Goal: Task Accomplishment & Management: Use online tool/utility

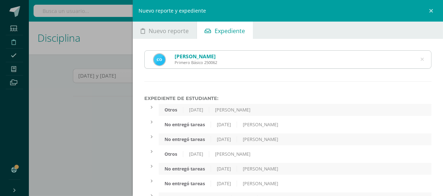
click at [120, 110] on div "Nuevo reporte y expediente Nuevo reporte Expediente [DATE] August, 2025 Mo Tu W…" at bounding box center [221, 98] width 443 height 196
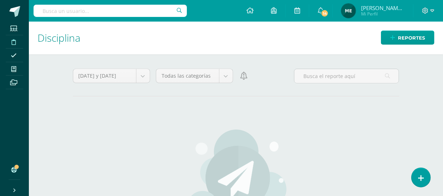
click at [384, 14] on span "Mi Perfil" at bounding box center [382, 14] width 43 height 6
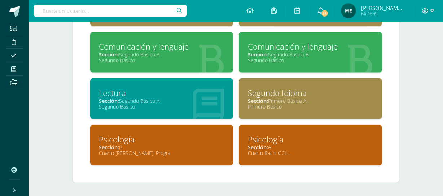
click at [288, 147] on div "Sección: A" at bounding box center [310, 147] width 125 height 7
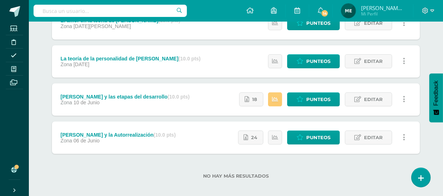
scroll to position [235, 0]
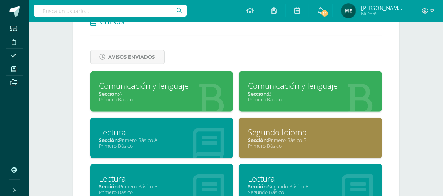
scroll to position [290, 0]
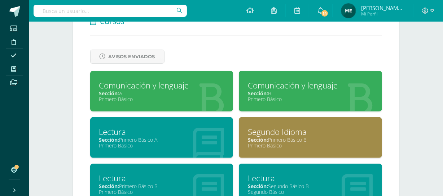
click at [298, 90] on div "Comunicación y lenguaje" at bounding box center [310, 85] width 125 height 11
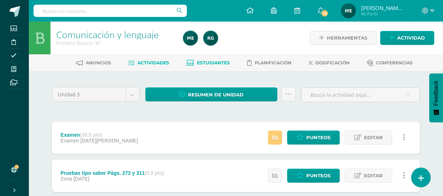
click at [216, 61] on span "Estudiantes" at bounding box center [213, 62] width 33 height 5
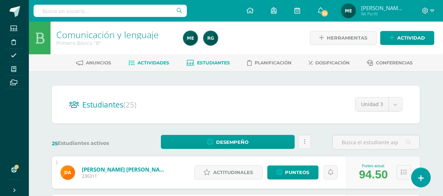
click at [156, 60] on span "Actividades" at bounding box center [154, 62] width 32 height 5
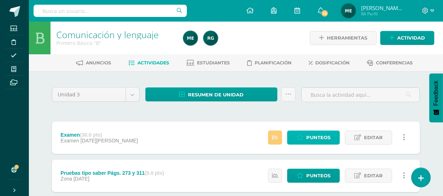
click at [314, 140] on span "Punteos" at bounding box center [318, 137] width 24 height 13
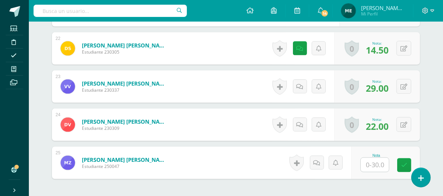
scroll to position [1018, 0]
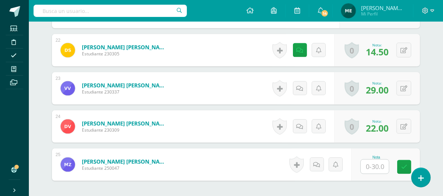
click at [398, 14] on span "Mi Perfil" at bounding box center [382, 14] width 43 height 6
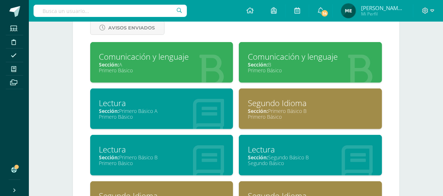
scroll to position [319, 0]
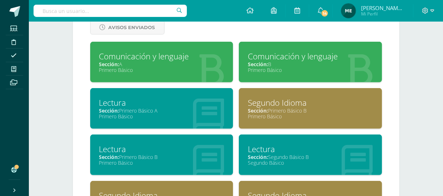
click at [245, 137] on div "Lectura Sección: Segundo Básico B Segundo Básico" at bounding box center [310, 155] width 143 height 41
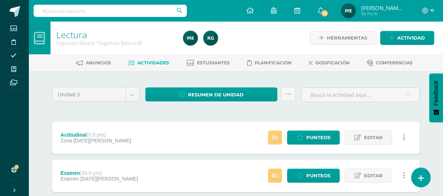
click at [381, 10] on span "[PERSON_NAME] de los Angeles" at bounding box center [382, 7] width 43 height 7
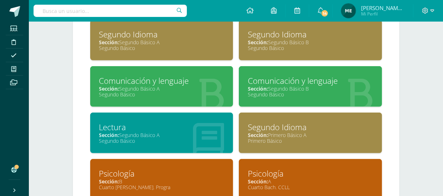
scroll to position [481, 0]
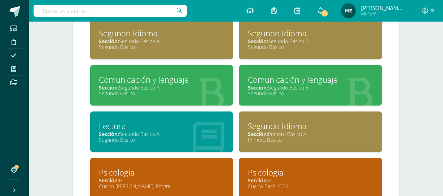
click at [172, 85] on div "Sección: Segundo Básico A" at bounding box center [161, 87] width 125 height 7
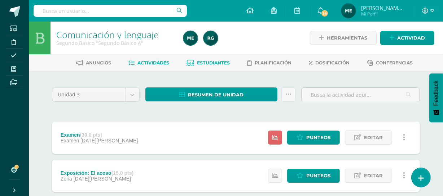
click at [217, 62] on span "Estudiantes" at bounding box center [213, 62] width 33 height 5
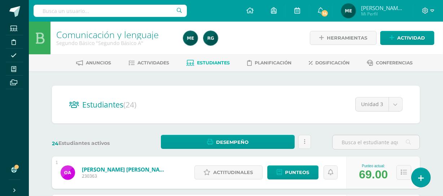
click at [382, 8] on span "[PERSON_NAME] de los Angeles" at bounding box center [382, 7] width 43 height 7
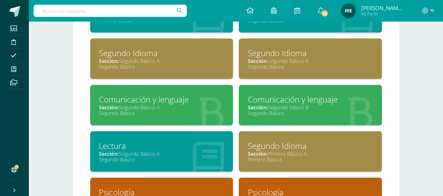
scroll to position [462, 0]
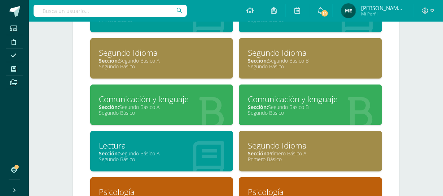
click at [152, 155] on div "Sección: Segundo Básico A" at bounding box center [161, 153] width 125 height 7
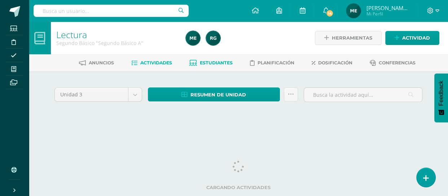
click at [217, 61] on span "Estudiantes" at bounding box center [216, 62] width 33 height 5
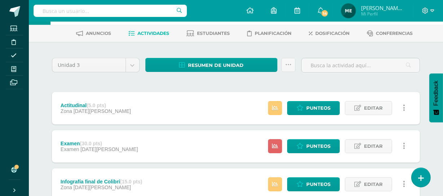
scroll to position [30, 0]
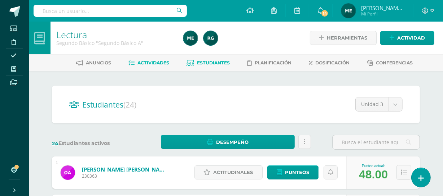
click at [152, 63] on span "Actividades" at bounding box center [154, 62] width 32 height 5
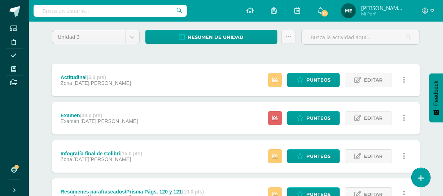
scroll to position [58, 0]
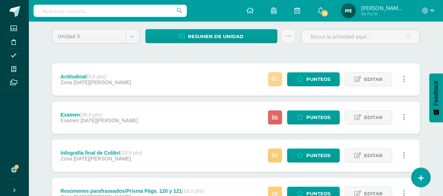
click at [277, 80] on icon at bounding box center [275, 79] width 6 height 6
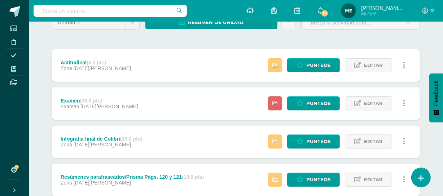
scroll to position [0, 0]
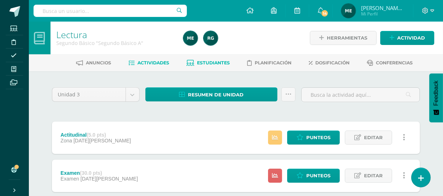
click at [220, 65] on span "Estudiantes" at bounding box center [213, 62] width 33 height 5
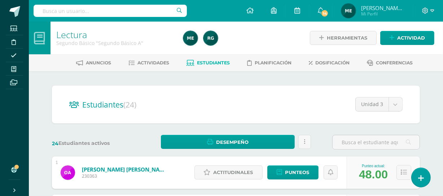
click at [388, 10] on span "[PERSON_NAME] de los Angeles" at bounding box center [382, 7] width 43 height 7
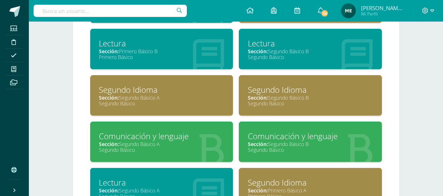
scroll to position [425, 0]
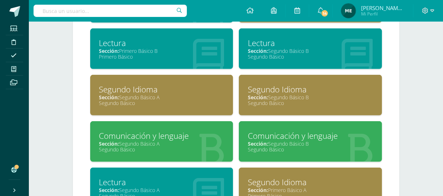
click at [168, 146] on div "Segundo Básico" at bounding box center [161, 149] width 125 height 7
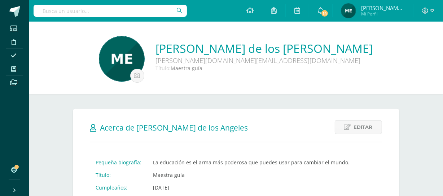
scroll to position [0, 0]
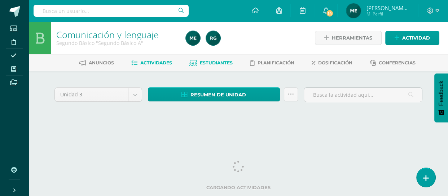
click at [220, 62] on span "Estudiantes" at bounding box center [216, 62] width 33 height 5
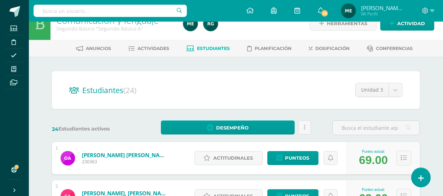
scroll to position [13, 0]
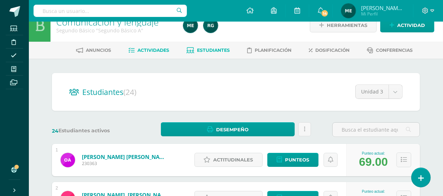
click at [152, 50] on span "Actividades" at bounding box center [154, 50] width 32 height 5
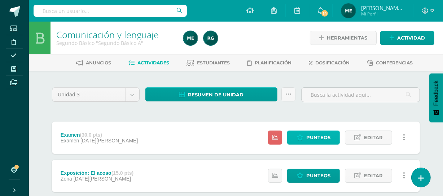
click at [320, 137] on span "Punteos" at bounding box center [318, 137] width 24 height 13
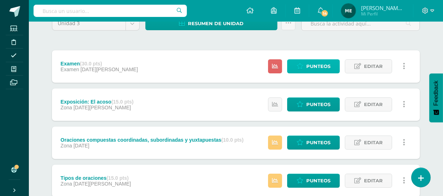
scroll to position [72, 0]
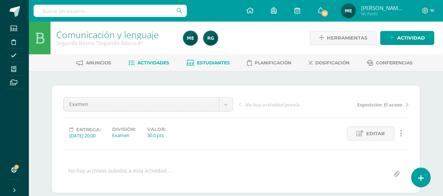
click at [222, 61] on span "Estudiantes" at bounding box center [213, 62] width 33 height 5
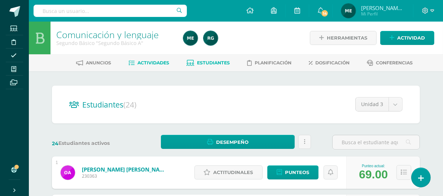
click at [154, 65] on span "Actividades" at bounding box center [154, 62] width 32 height 5
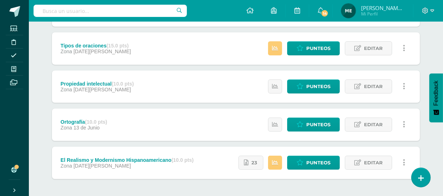
scroll to position [235, 0]
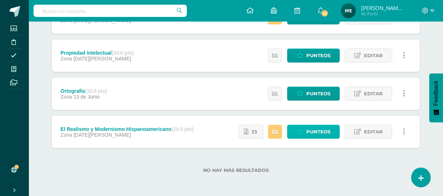
click at [328, 127] on span "Punteos" at bounding box center [318, 131] width 24 height 13
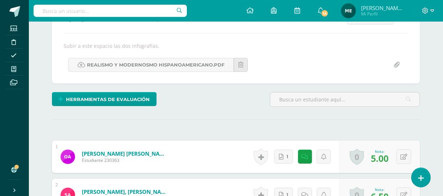
scroll to position [117, 0]
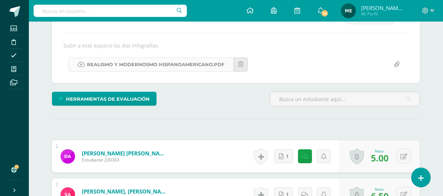
click at [197, 65] on link "Realismo y Modernosmo Hispanoamericano.pdf" at bounding box center [150, 65] width 165 height 14
